Goal: Task Accomplishment & Management: Manage account settings

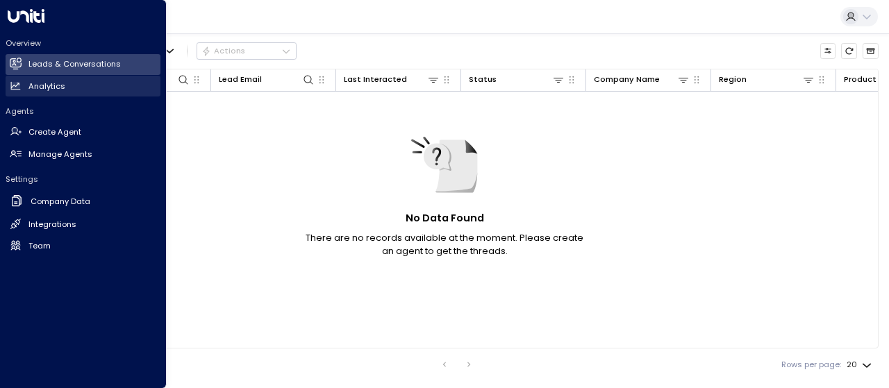
click at [40, 85] on h2 "Analytics" at bounding box center [46, 87] width 37 height 12
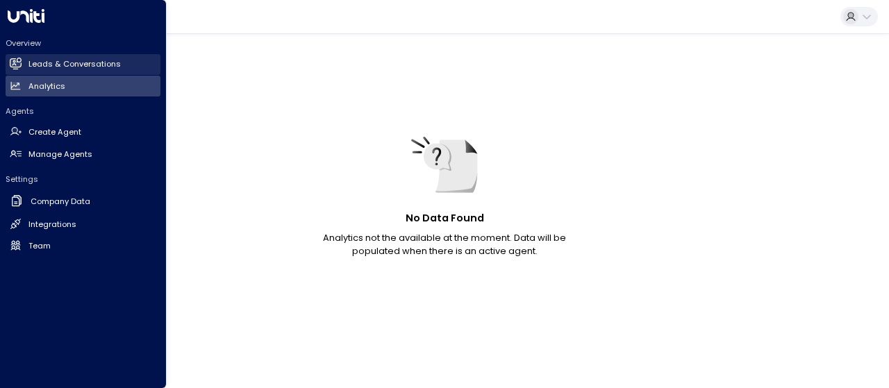
click at [46, 66] on h2 "Leads & Conversations" at bounding box center [74, 64] width 92 height 12
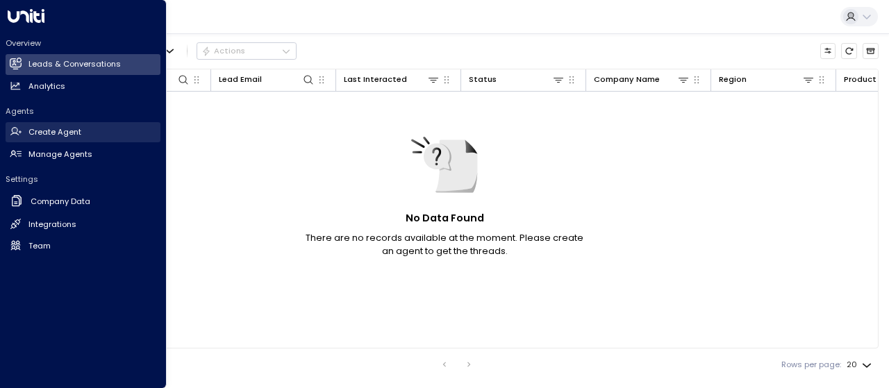
click at [57, 132] on h2 "Create Agent" at bounding box center [54, 132] width 53 height 12
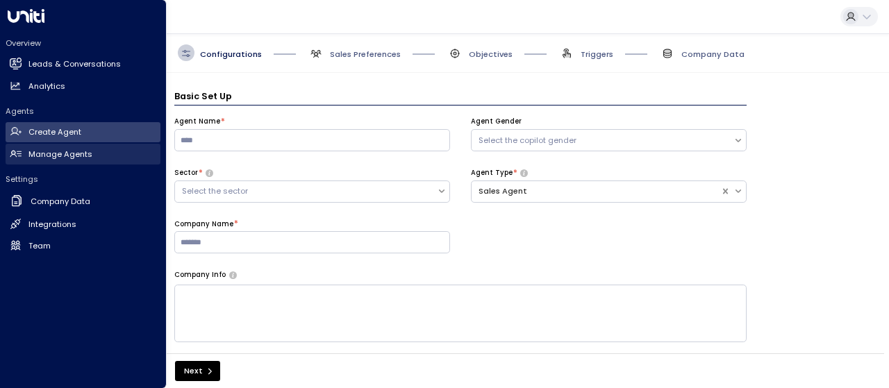
scroll to position [17, 0]
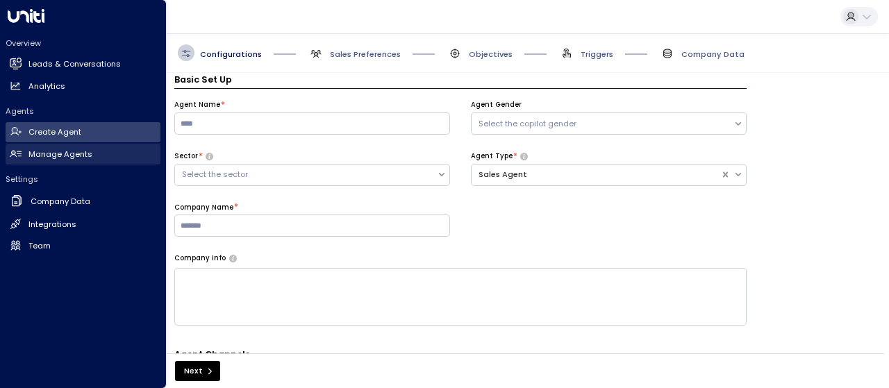
click at [58, 151] on h2 "Manage Agents" at bounding box center [60, 155] width 64 height 12
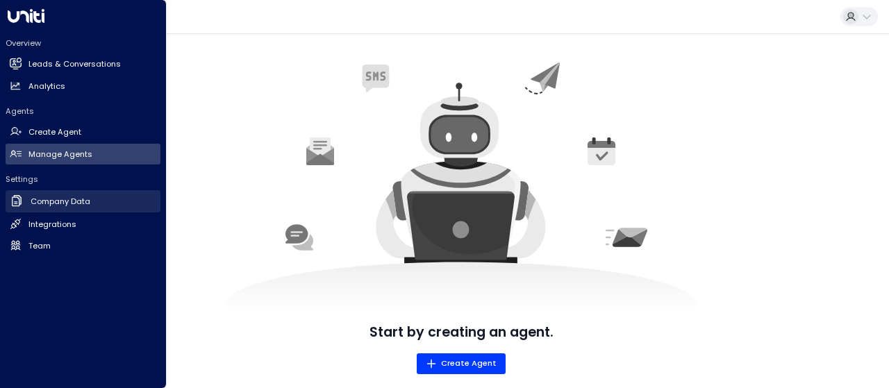
click at [81, 199] on h2 "Company Data" at bounding box center [61, 202] width 60 height 12
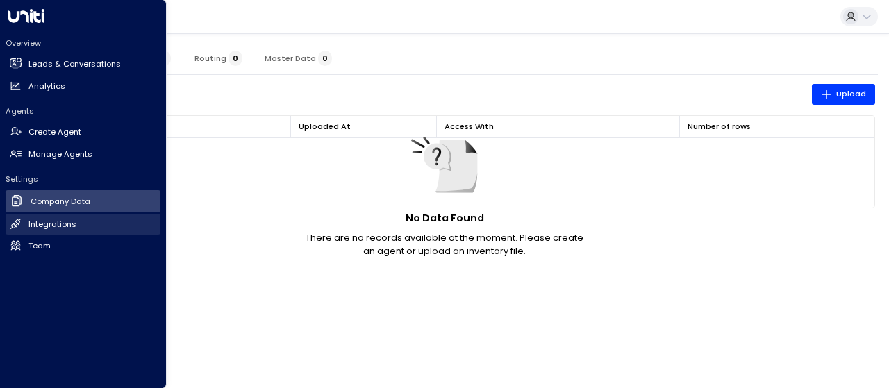
click at [75, 220] on link "Integrations Integrations" at bounding box center [83, 224] width 155 height 21
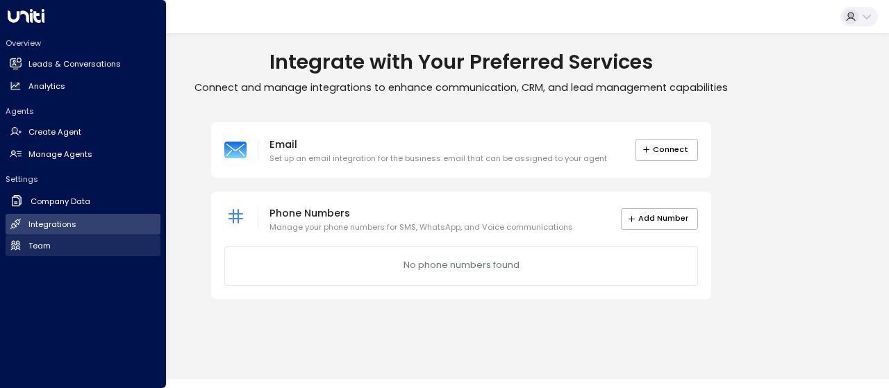
click at [67, 243] on link "Team Team" at bounding box center [83, 246] width 155 height 21
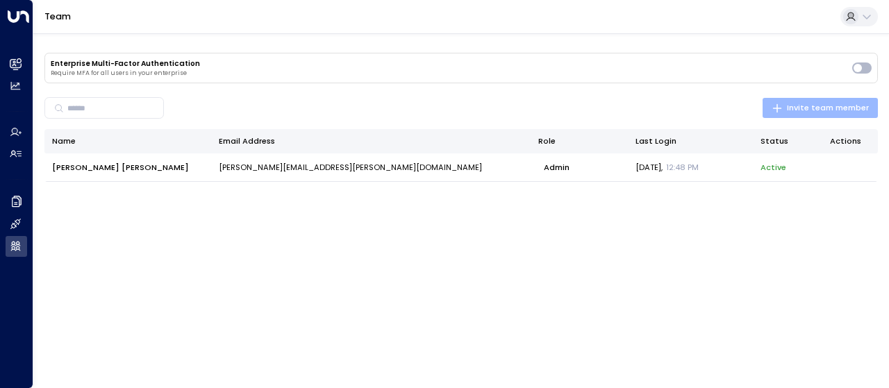
click at [812, 109] on span "Invite team member" at bounding box center [820, 108] width 97 height 14
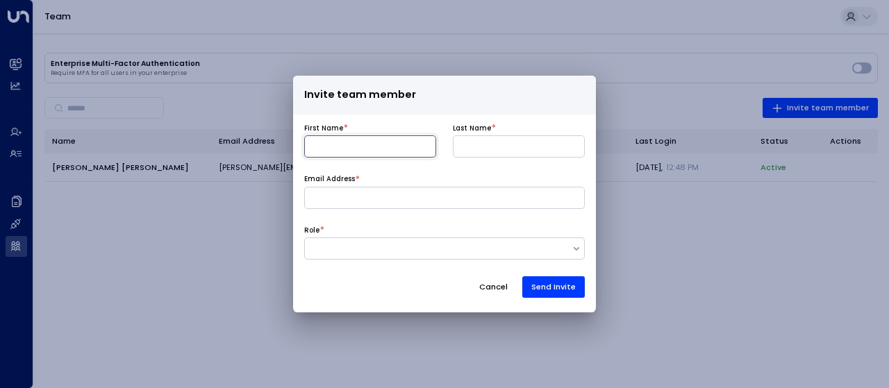
click at [359, 147] on input at bounding box center [370, 146] width 132 height 22
click at [600, 47] on div "Invite team member First Name * Last Name * Email Address * Role * Cancel Send …" at bounding box center [444, 194] width 889 height 388
